Goal: Information Seeking & Learning: Learn about a topic

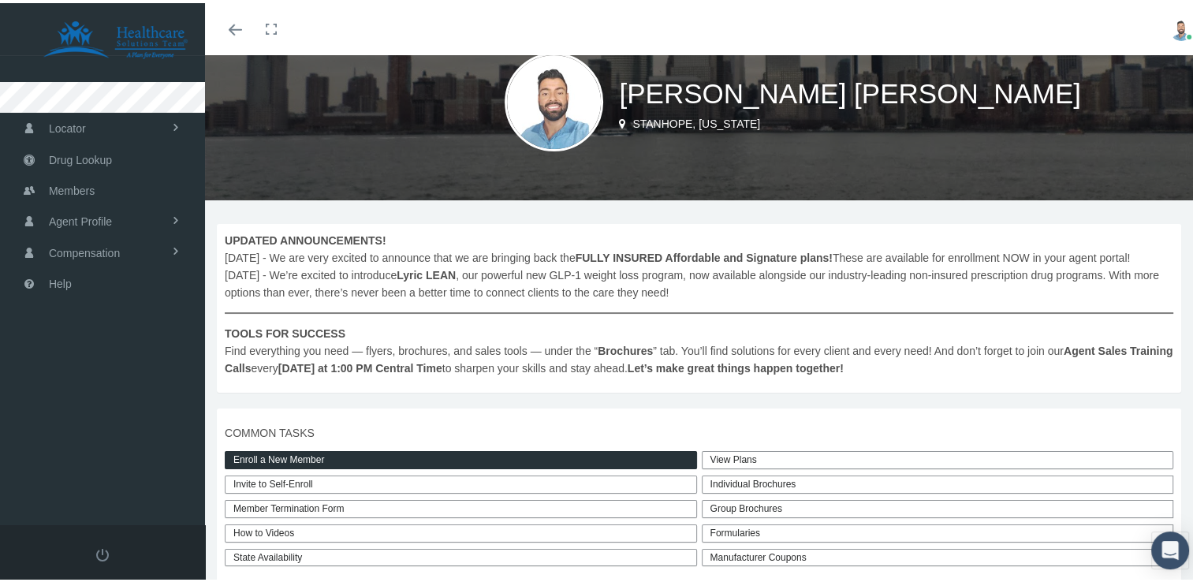
scroll to position [79, 0]
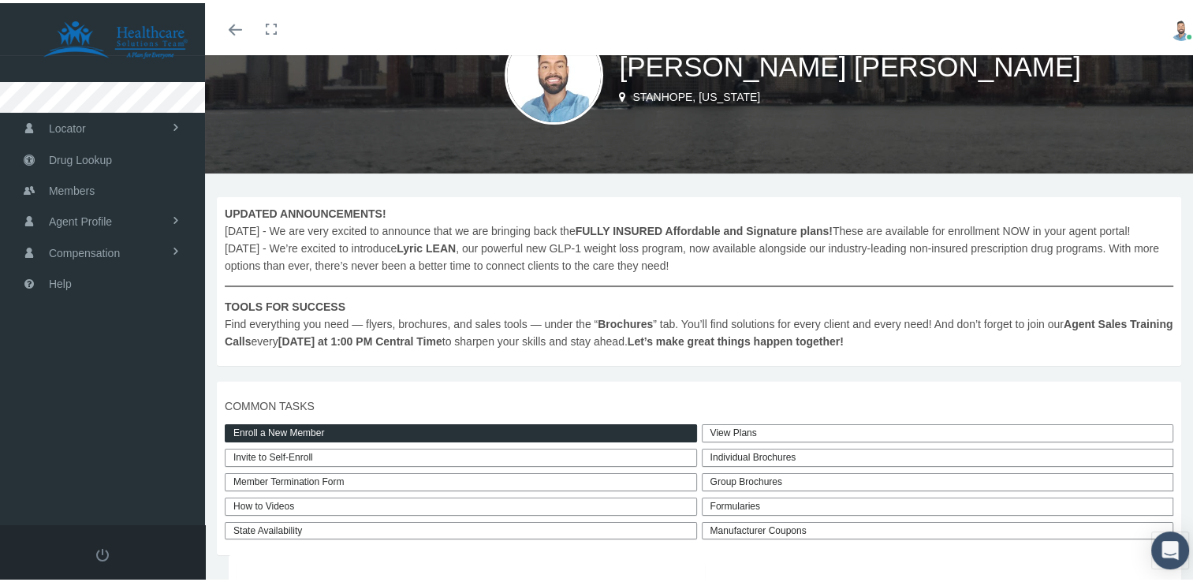
click at [383, 424] on link "Enroll a New Member" at bounding box center [461, 430] width 472 height 18
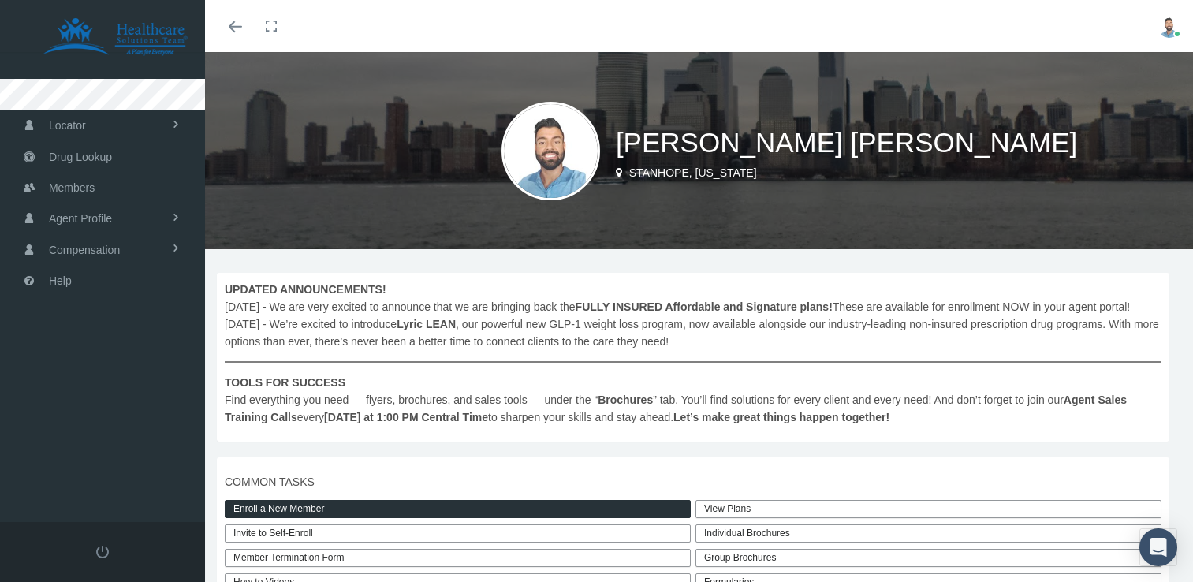
scroll to position [79, 0]
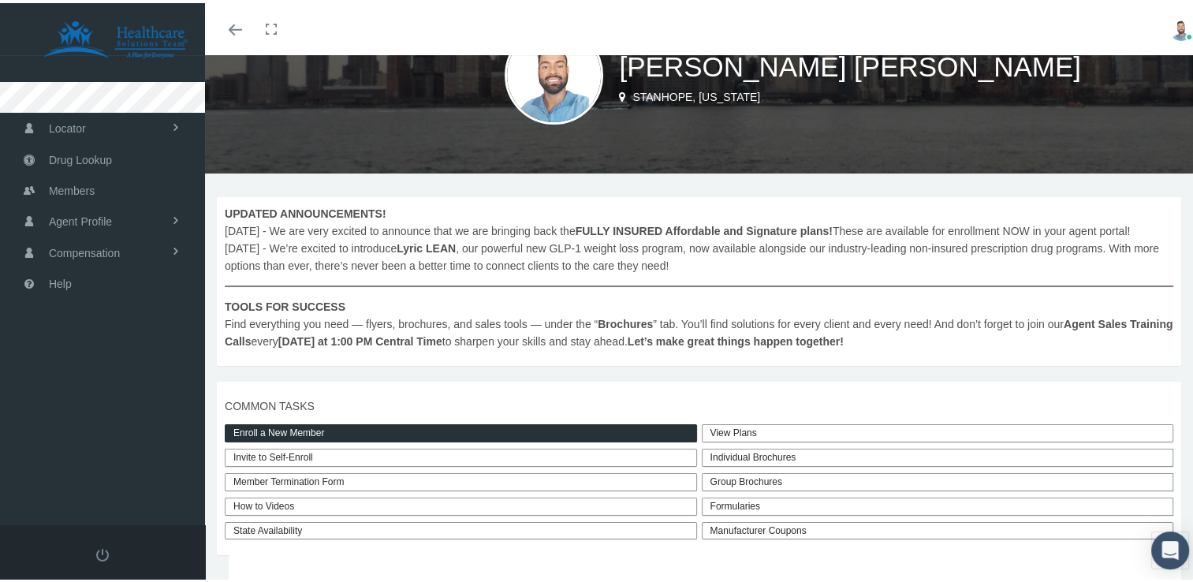
click at [725, 427] on link "View Plans" at bounding box center [938, 430] width 472 height 18
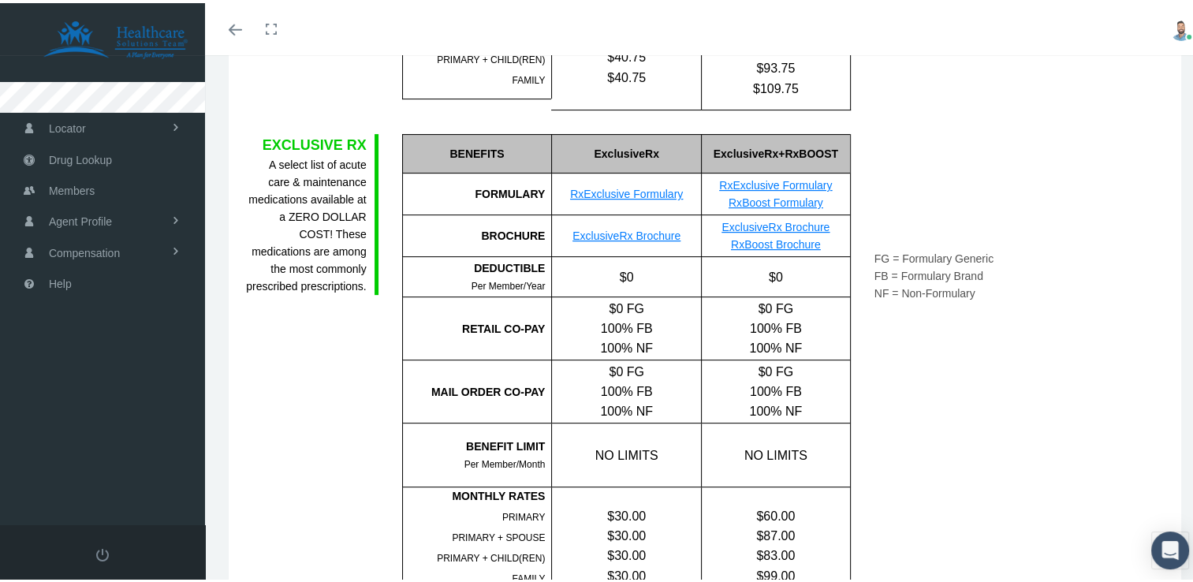
scroll to position [158, 0]
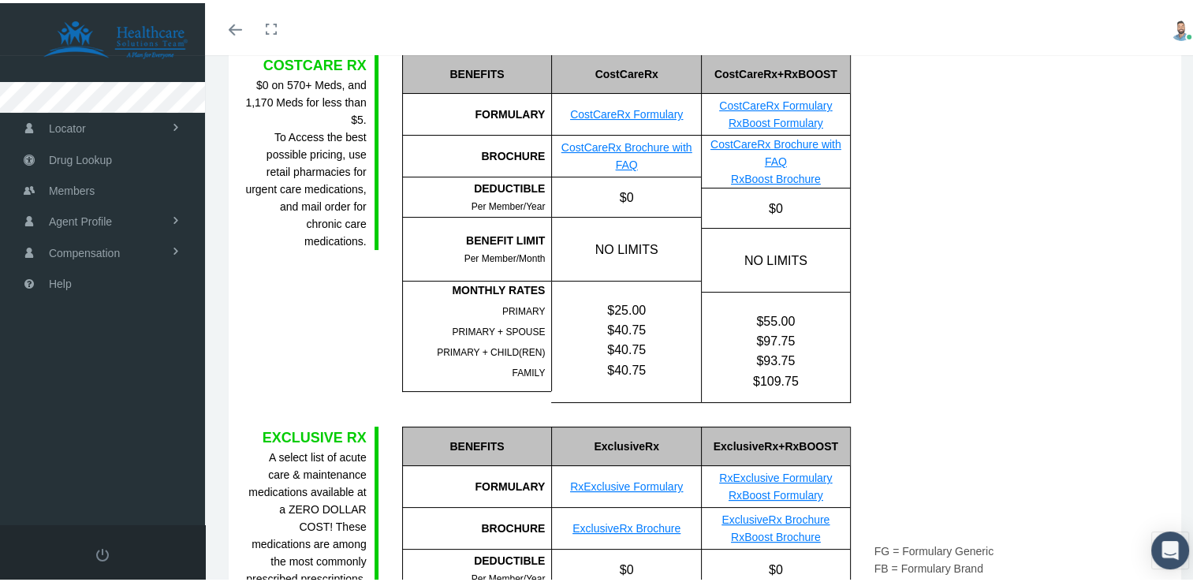
click at [642, 110] on link "CostCareRx Formulary" at bounding box center [626, 111] width 113 height 13
click at [763, 109] on link "CostCareRx Formulary" at bounding box center [775, 102] width 113 height 13
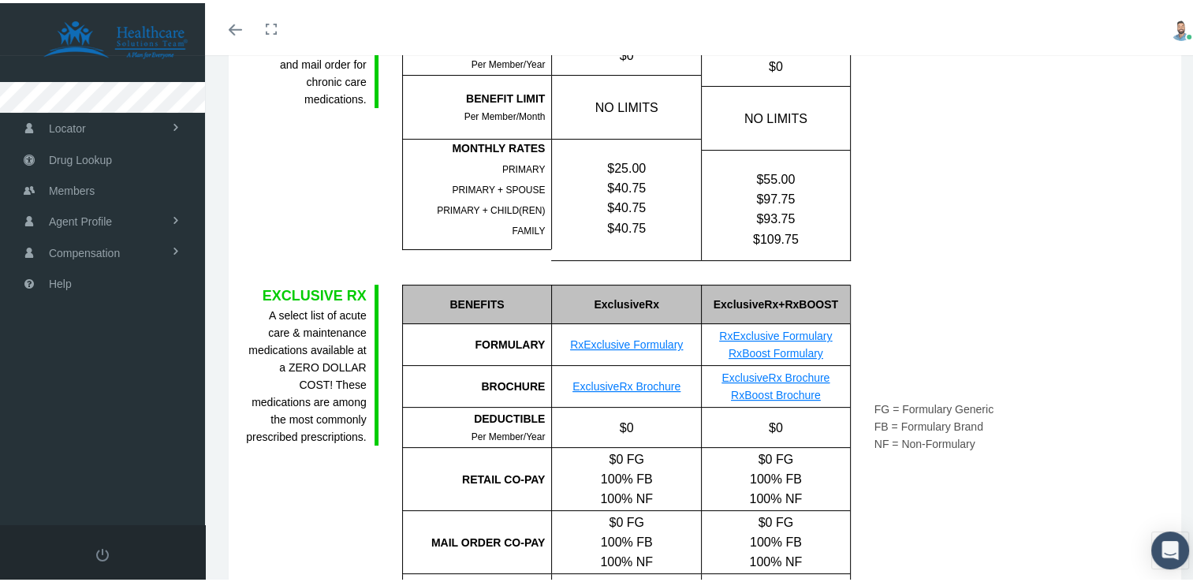
scroll to position [315, 0]
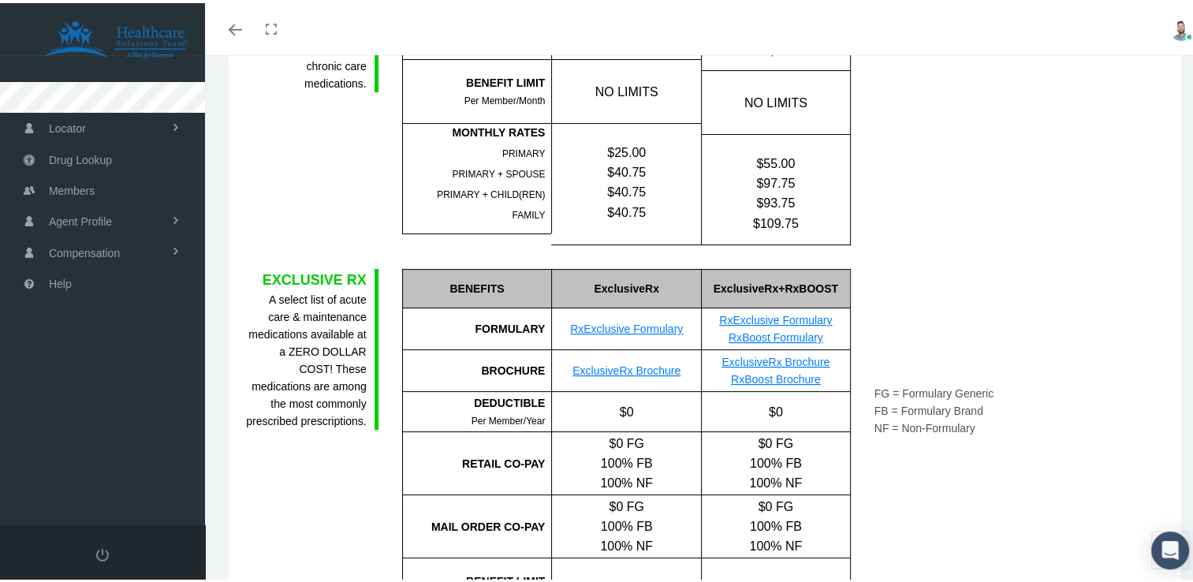
click at [654, 326] on link "RxExclusive Formulary" at bounding box center [626, 325] width 113 height 13
click at [778, 315] on link "RxExclusive Formulary" at bounding box center [775, 317] width 113 height 13
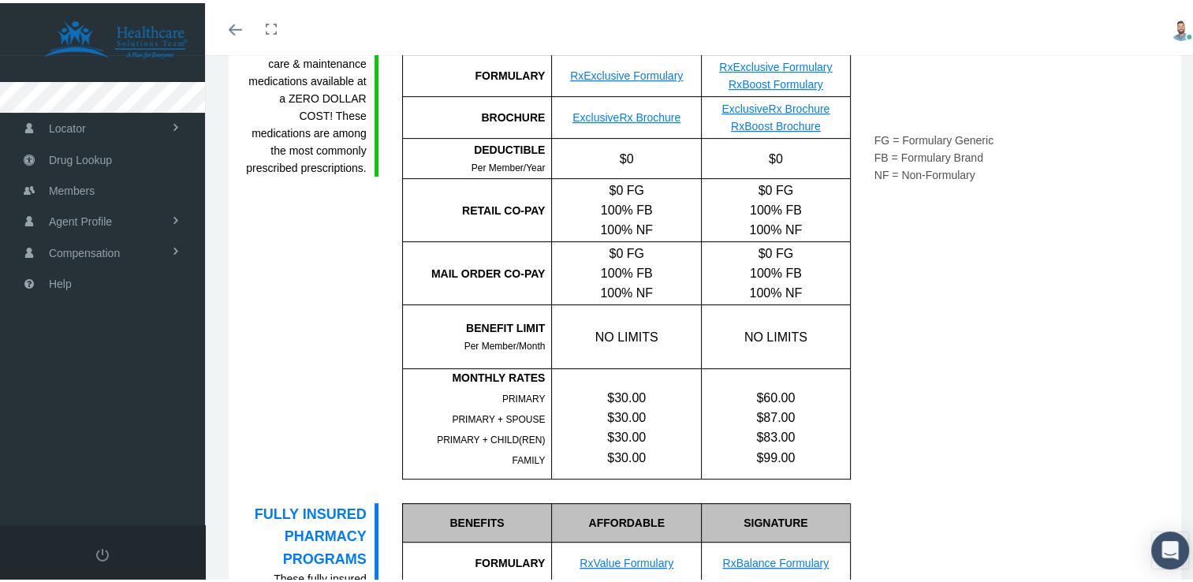
scroll to position [867, 0]
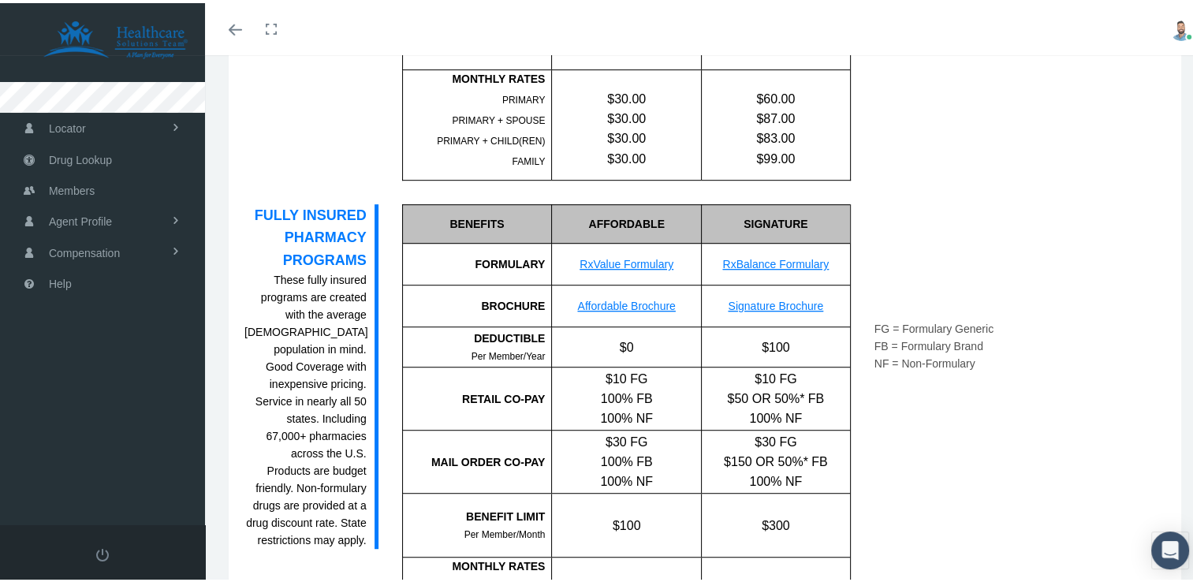
click at [613, 264] on link "RxValue Formulary" at bounding box center [626, 261] width 94 height 13
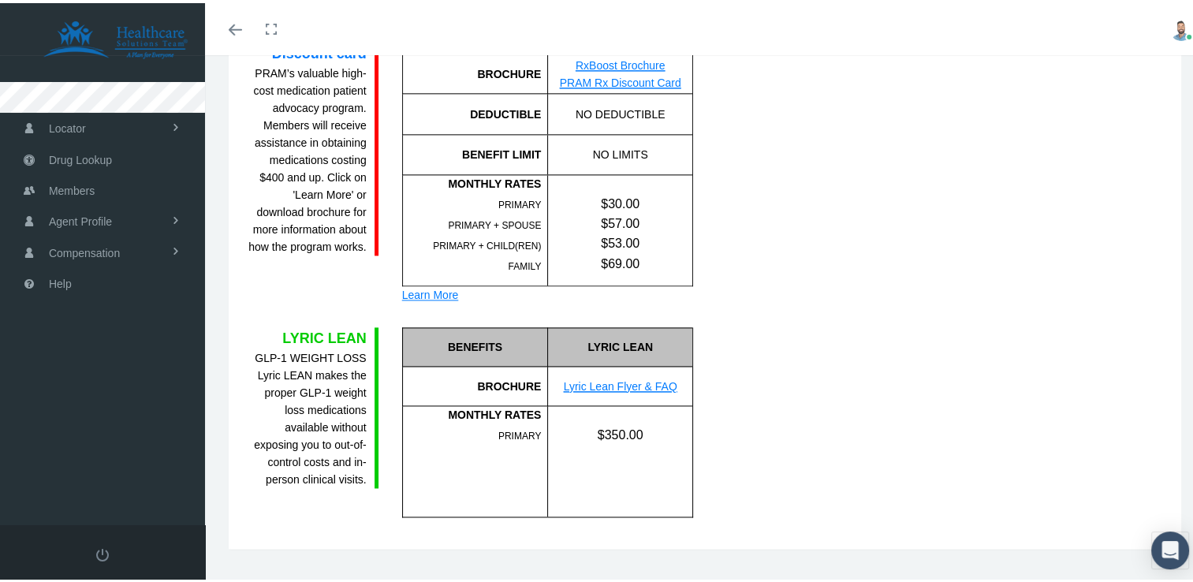
scroll to position [2150, 0]
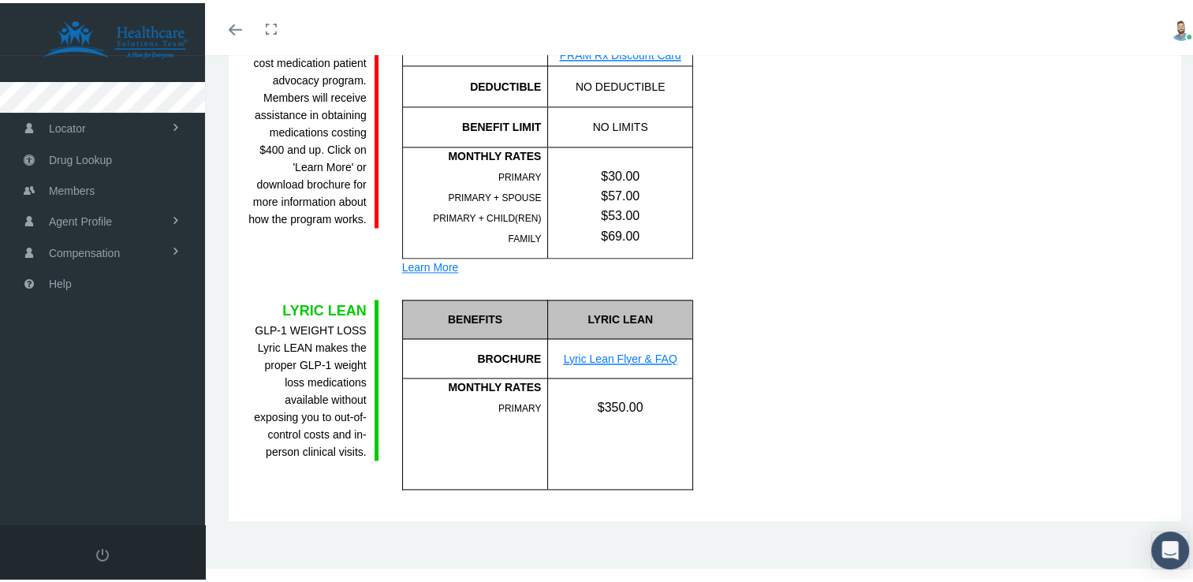
click at [599, 349] on link "Lyric Lean Flyer & FAQ" at bounding box center [621, 355] width 114 height 13
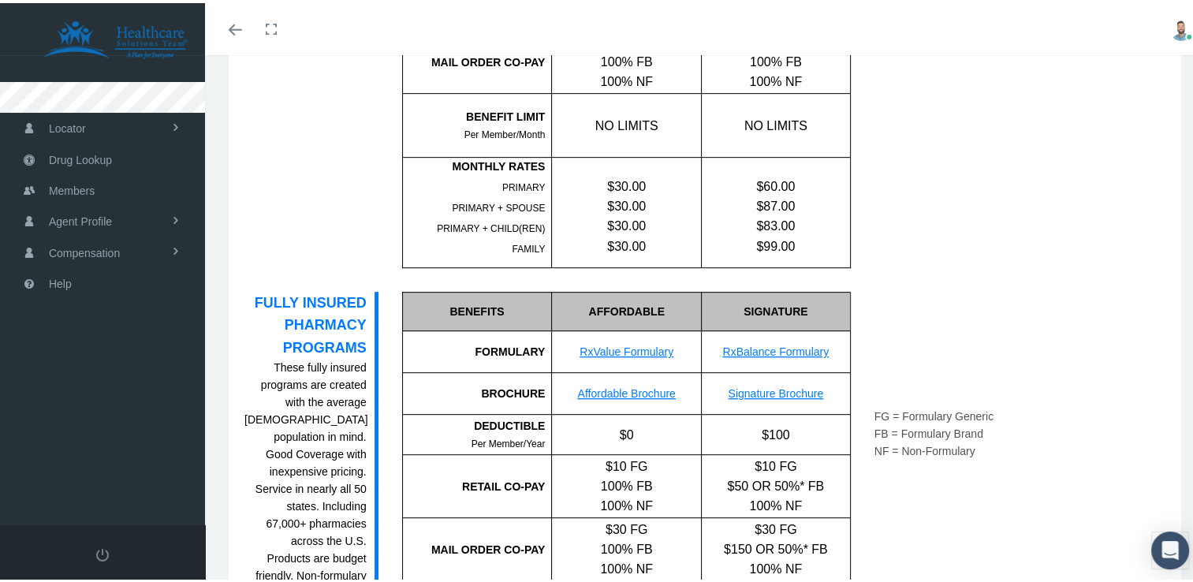
scroll to position [867, 0]
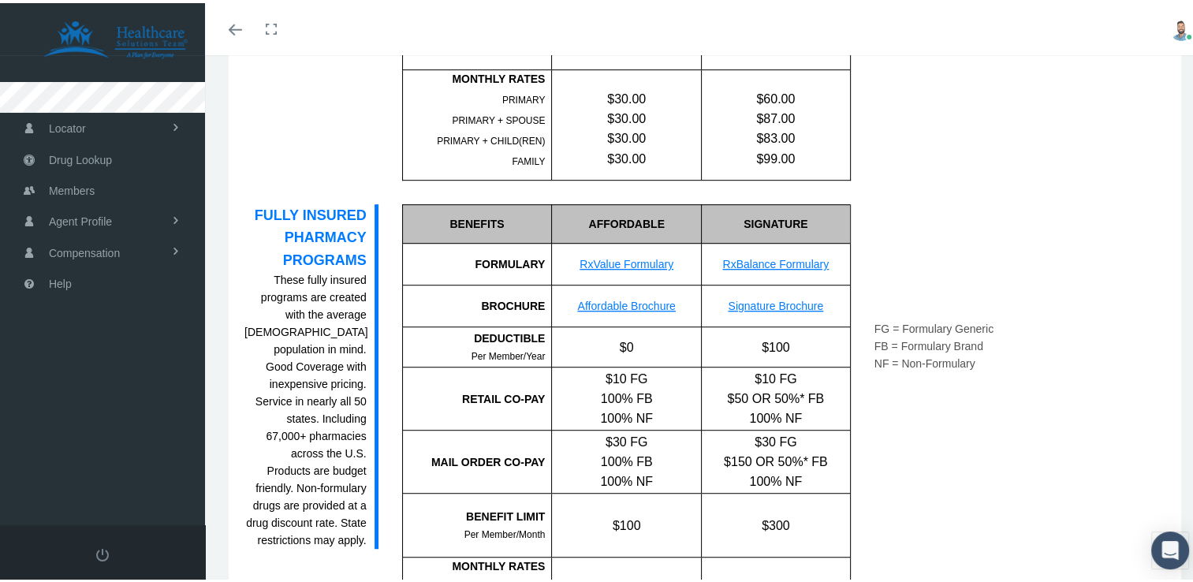
click at [757, 261] on link "RxBalance Formulary" at bounding box center [775, 261] width 106 height 13
click at [657, 300] on link "Affordable Brochure" at bounding box center [627, 302] width 98 height 13
click at [744, 298] on link "Signature Brochure" at bounding box center [775, 302] width 95 height 13
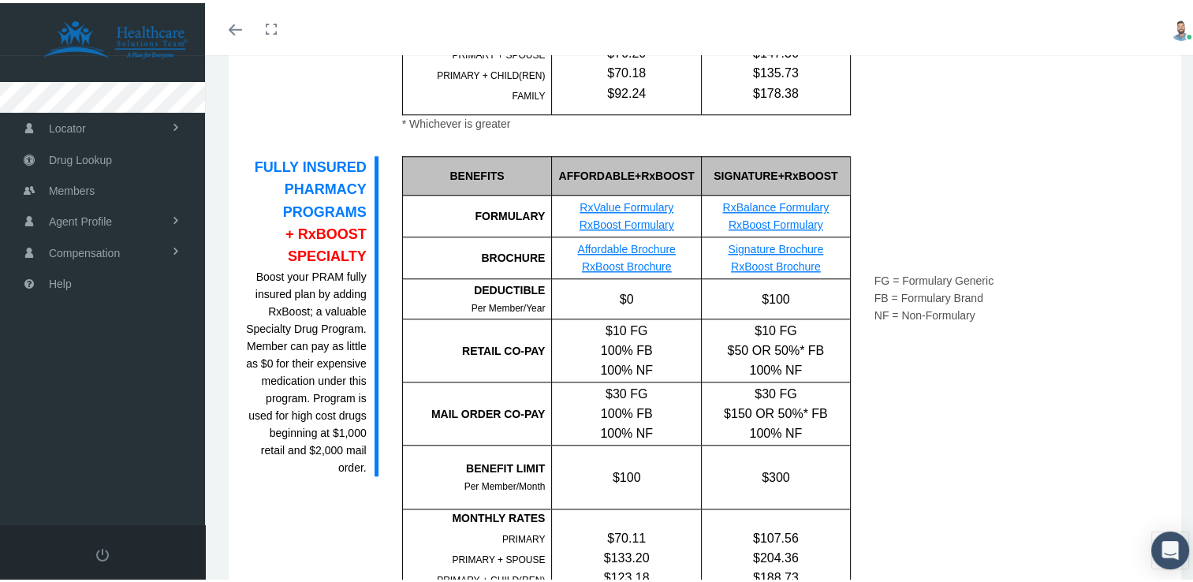
scroll to position [1419, 0]
click at [627, 203] on link "RxValue Formulary" at bounding box center [626, 205] width 94 height 13
click at [631, 223] on link "RxBoost Formulary" at bounding box center [626, 222] width 95 height 13
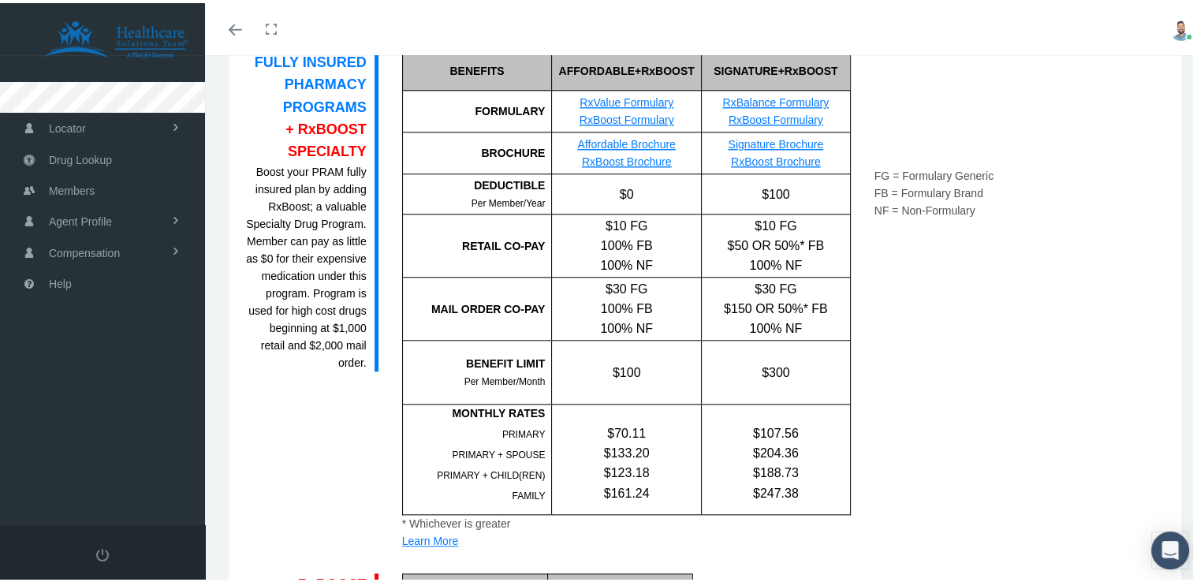
scroll to position [1498, 0]
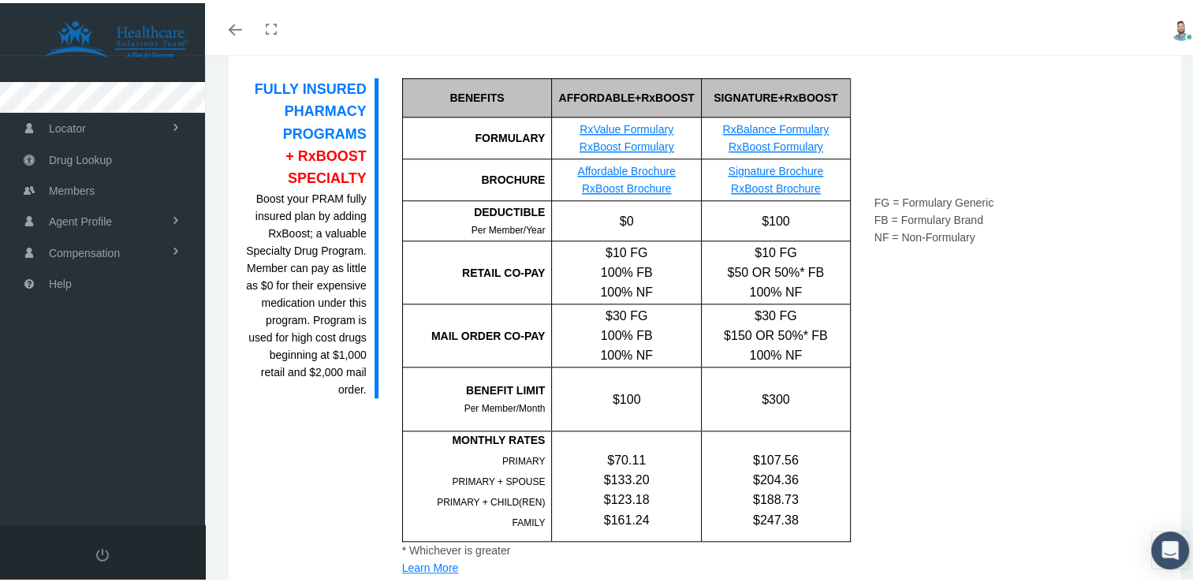
click at [623, 140] on link "RxBoost Formulary" at bounding box center [626, 143] width 95 height 13
click at [627, 121] on link "RxValue Formulary" at bounding box center [626, 126] width 94 height 13
click at [624, 166] on link "Affordable Brochure" at bounding box center [627, 168] width 98 height 13
click at [629, 186] on link "RxBoost Brochure" at bounding box center [627, 185] width 90 height 13
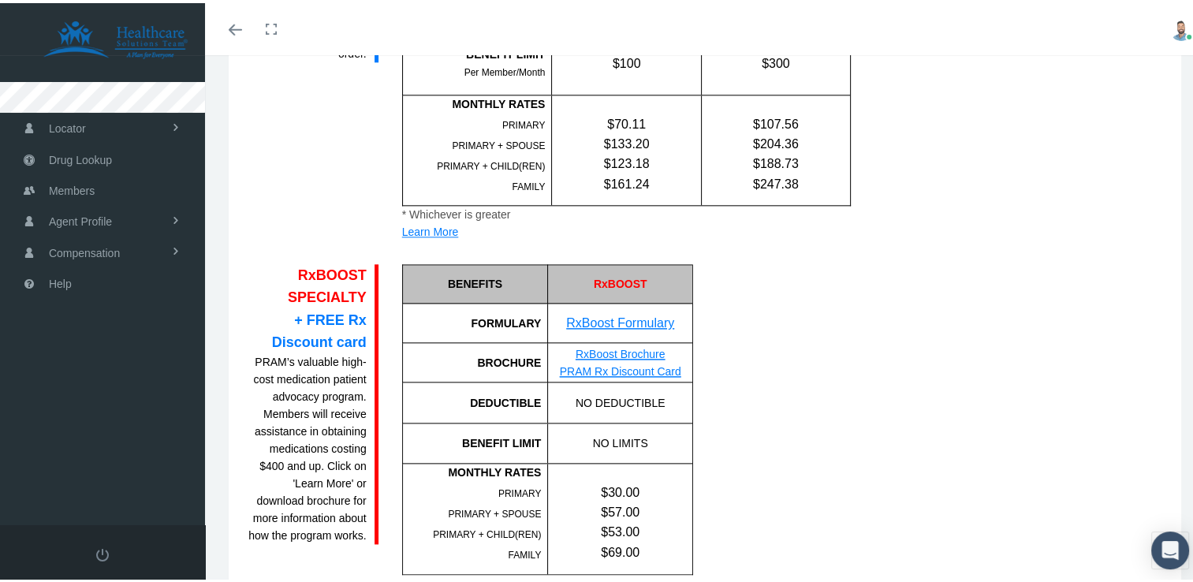
scroll to position [1892, 0]
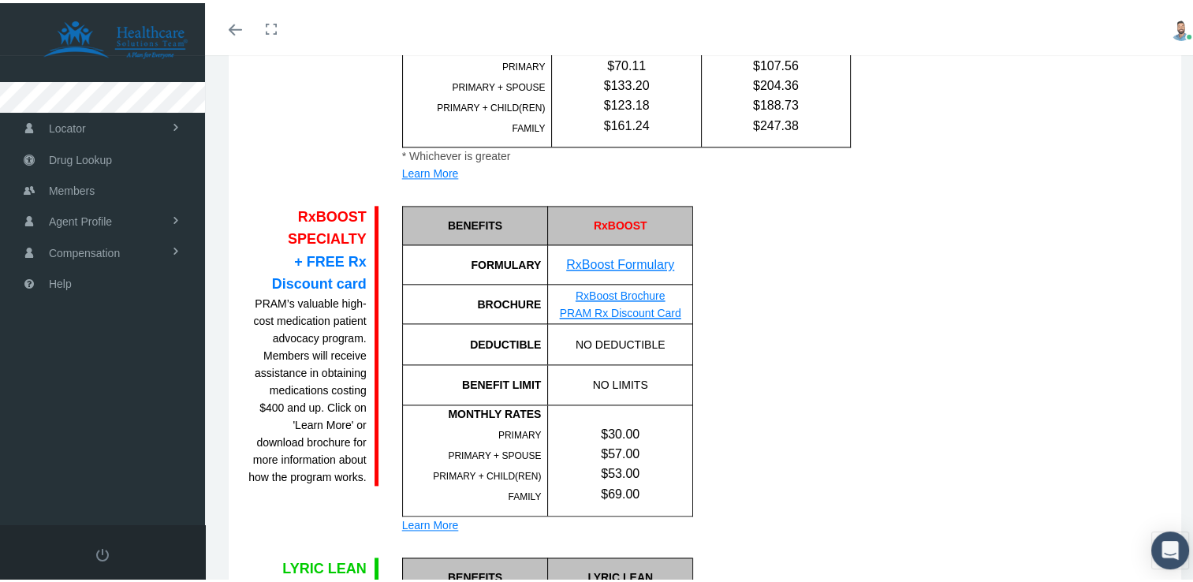
click at [618, 292] on link "RxBoost Brochure" at bounding box center [620, 292] width 90 height 13
click at [618, 259] on link "RxBoost Formulary" at bounding box center [620, 261] width 108 height 13
click at [624, 292] on link "RxBoost Brochure" at bounding box center [620, 292] width 90 height 13
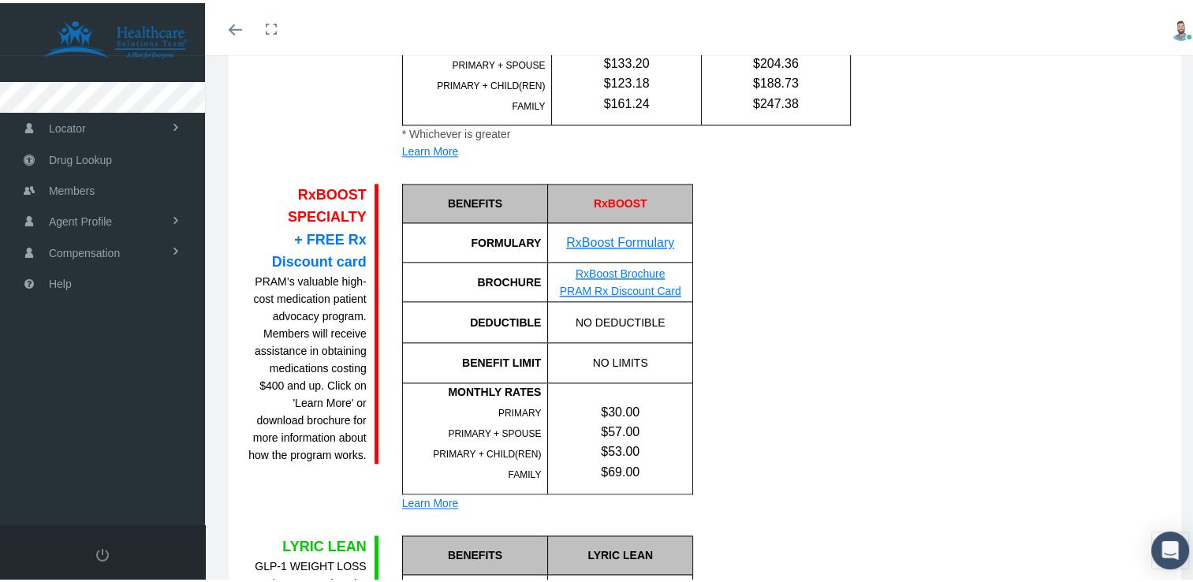
scroll to position [1971, 0]
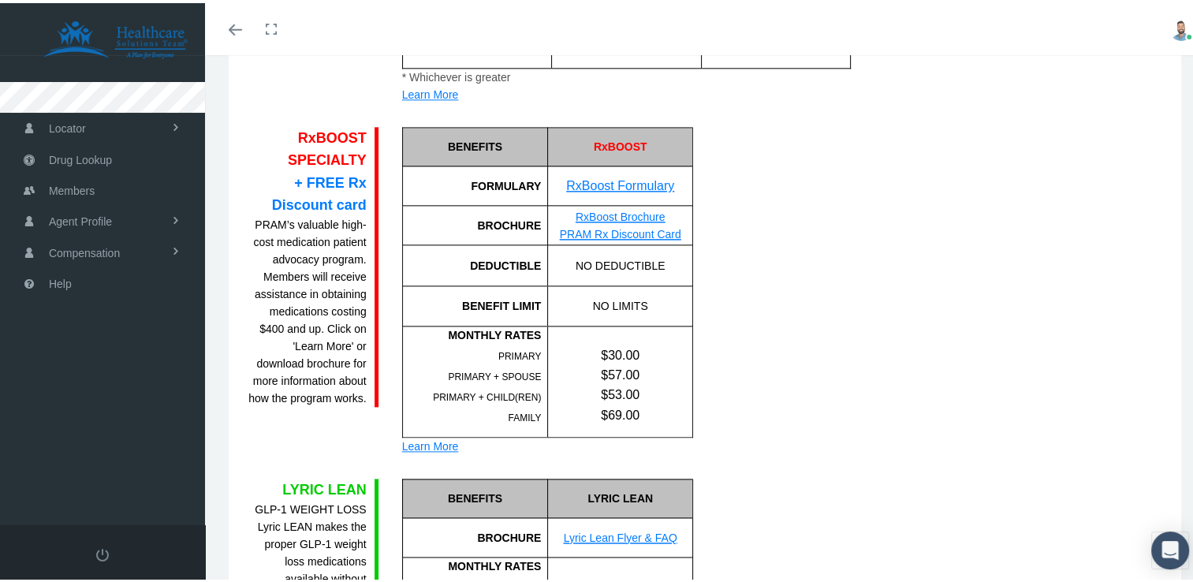
click at [605, 229] on link "PRAM Rx Discount Card" at bounding box center [620, 231] width 121 height 13
click at [441, 437] on div "Learn More" at bounding box center [547, 442] width 291 height 17
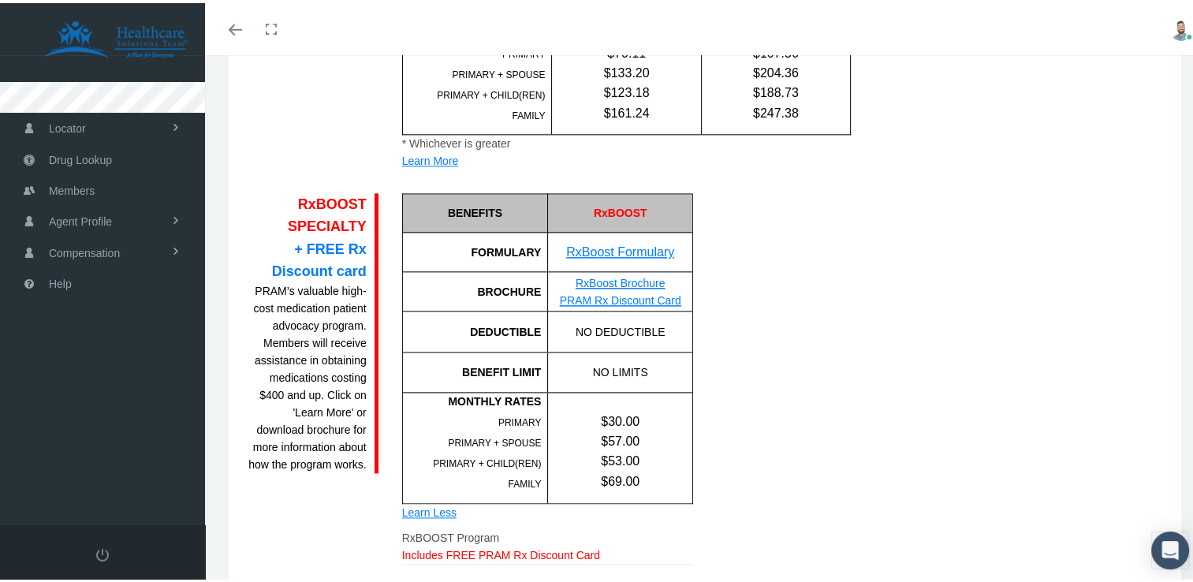
scroll to position [1877, 0]
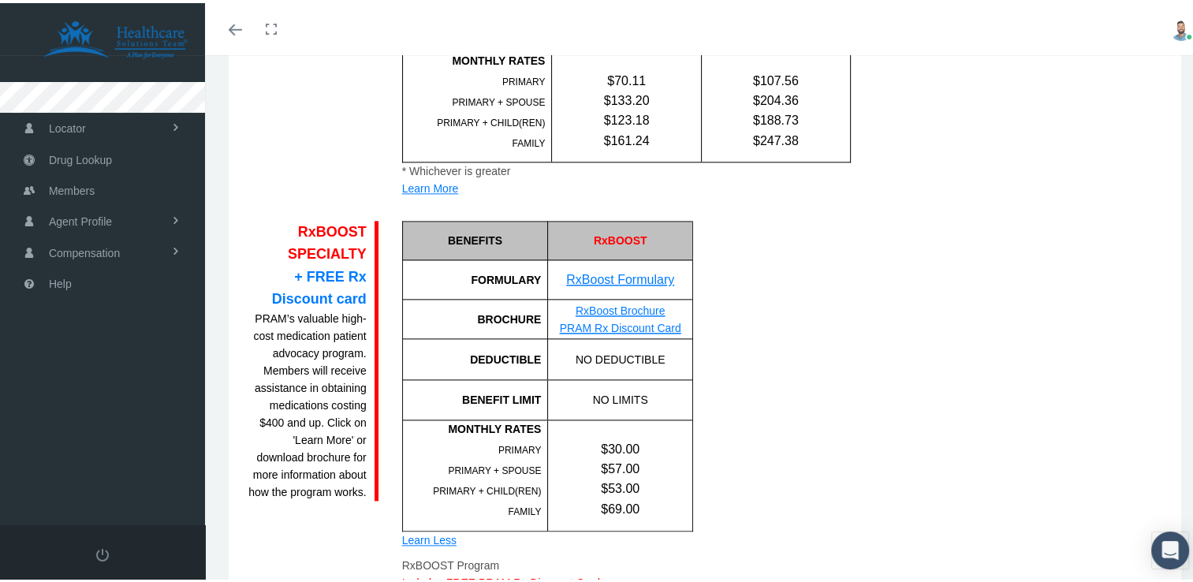
click at [612, 276] on link "RxBoost Formulary" at bounding box center [620, 276] width 108 height 13
click at [600, 306] on link "RxBoost Brochure" at bounding box center [620, 307] width 90 height 13
click at [585, 326] on link "PRAM Rx Discount Card" at bounding box center [620, 324] width 121 height 13
